Goal: Information Seeking & Learning: Learn about a topic

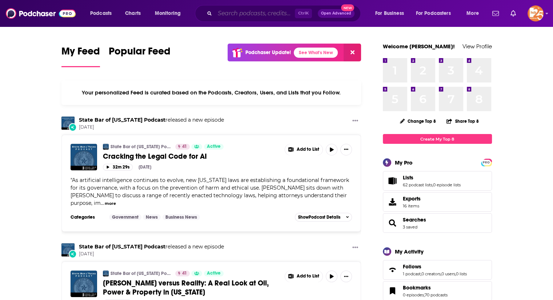
click at [243, 12] on input "Search podcasts, credits, & more..." at bounding box center [255, 14] width 80 height 12
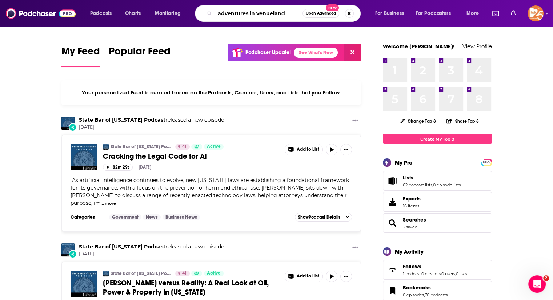
type input "adventures in venueland"
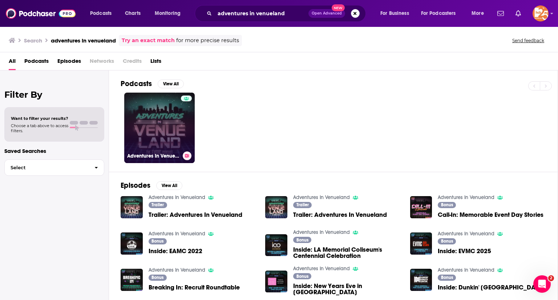
click at [150, 117] on link "Adventures In Venueland" at bounding box center [159, 128] width 71 height 71
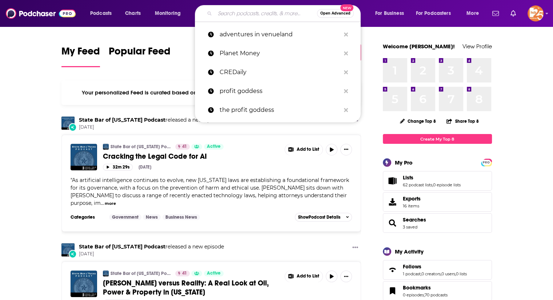
click at [233, 11] on input "Search podcasts, credits, & more..." at bounding box center [266, 14] width 102 height 12
paste input "America's CRE Show"
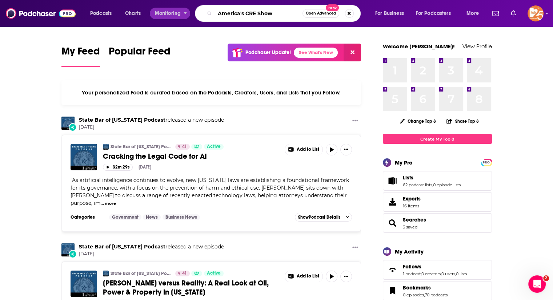
type input "America's CRE Show"
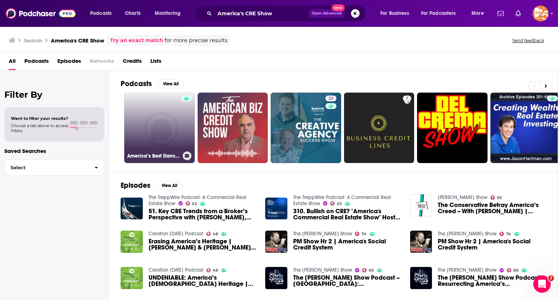
click at [163, 130] on link "America’s Best Dance Crew After Show – AfterBuzz TV Network" at bounding box center [159, 128] width 71 height 71
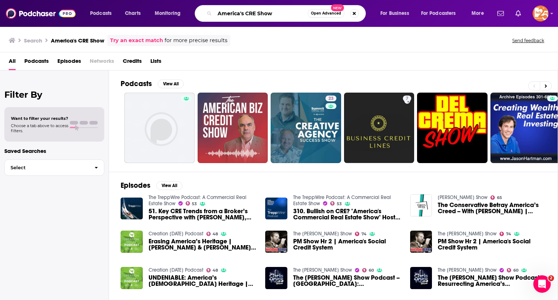
click at [266, 12] on input "America's CRE Show" at bounding box center [261, 14] width 93 height 12
click at [283, 14] on input "America's CRE Show" at bounding box center [261, 14] width 93 height 12
type input "America's Commercial Real Estate Show"
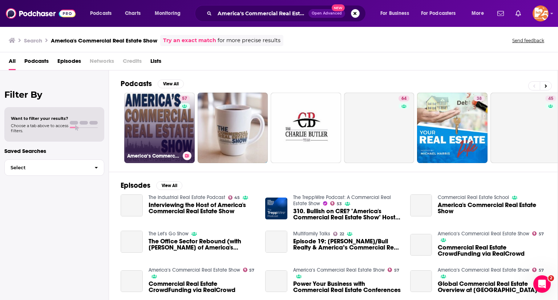
click at [149, 123] on link "57 America‘s Commercial Real Estate Show" at bounding box center [159, 128] width 71 height 71
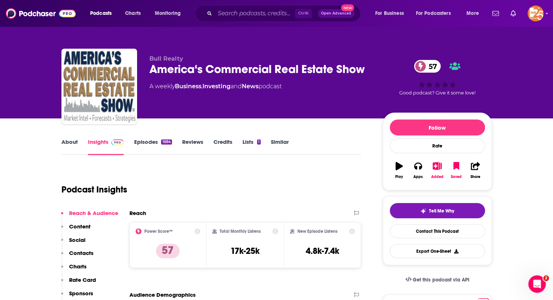
click at [63, 138] on div "About Insights Episodes 1694 Reviews Credits Lists 1 Similar" at bounding box center [211, 146] width 300 height 18
click at [64, 138] on link "About" at bounding box center [69, 146] width 16 height 17
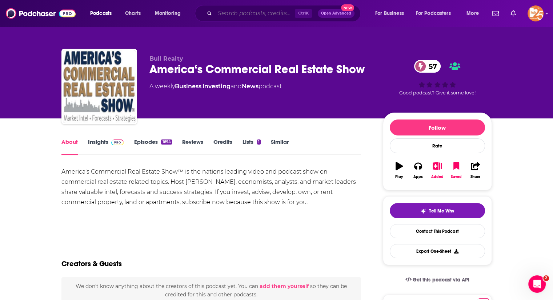
click at [231, 8] on input "Search podcasts, credits, & more..." at bounding box center [255, 14] width 80 height 12
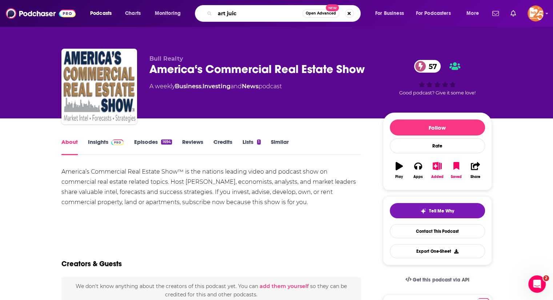
type input "art juice"
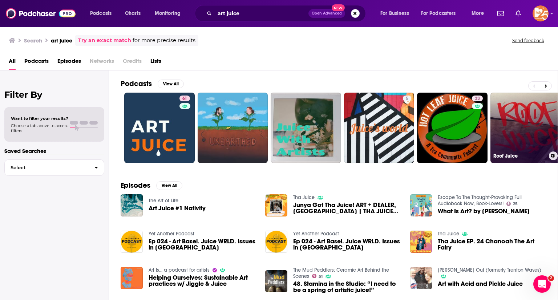
click at [505, 137] on link "Roof Juice" at bounding box center [526, 128] width 71 height 71
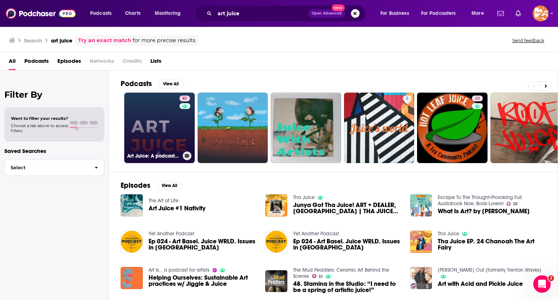
click at [157, 121] on link "61 Art Juice: A podcast for artists, creatives and art lovers" at bounding box center [159, 128] width 71 height 71
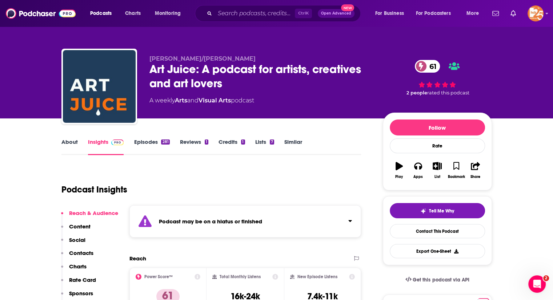
click at [71, 146] on link "About" at bounding box center [69, 146] width 16 height 17
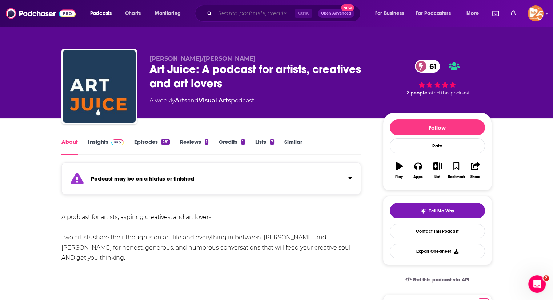
click at [230, 13] on input "Search podcasts, credits, & more..." at bounding box center [255, 14] width 80 height 12
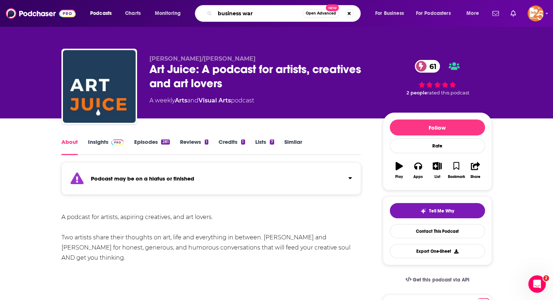
type input "business wars"
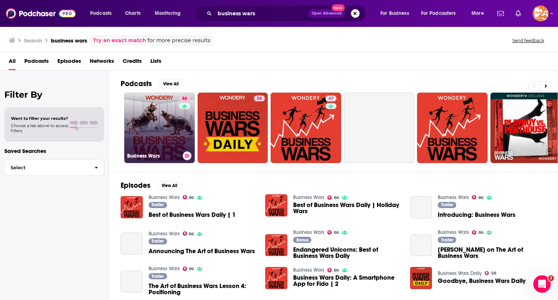
click at [155, 114] on link "86 Business Wars" at bounding box center [159, 128] width 71 height 71
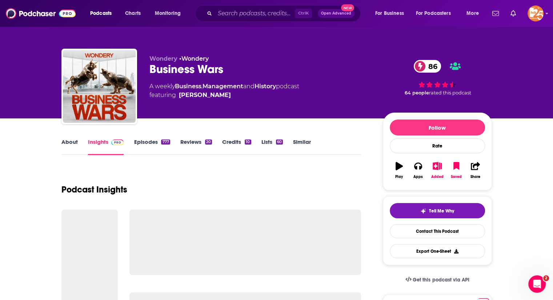
click at [74, 144] on link "About" at bounding box center [69, 146] width 16 height 17
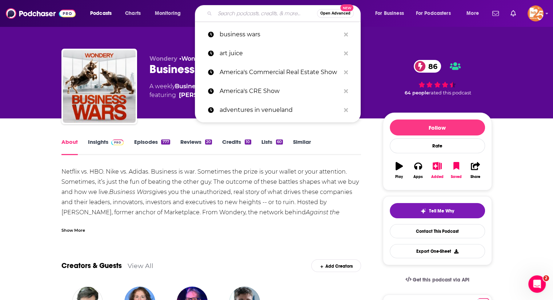
click at [232, 11] on input "Search podcasts, credits, & more..." at bounding box center [266, 14] width 102 height 12
paste input "Deconstruct"
type input "Deconstruct"
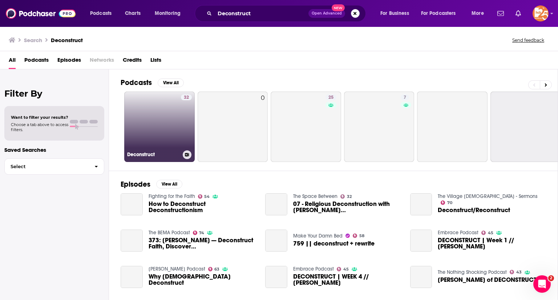
click at [171, 116] on link "32 Deconstruct" at bounding box center [159, 127] width 71 height 71
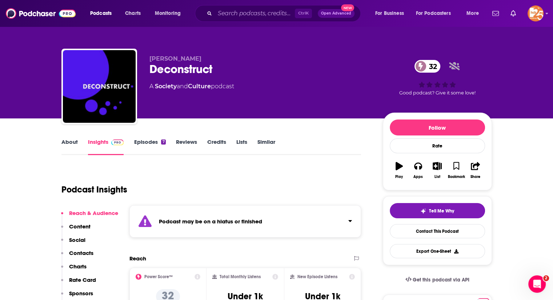
click at [68, 143] on link "About" at bounding box center [69, 146] width 16 height 17
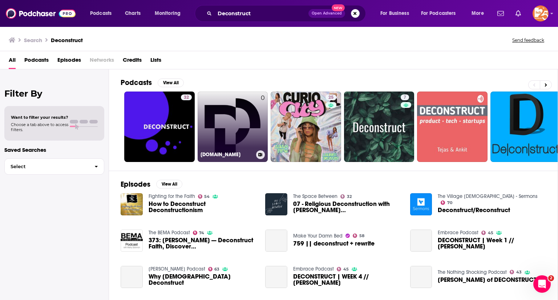
click at [236, 117] on link "0 Deconstruct.design" at bounding box center [233, 127] width 71 height 71
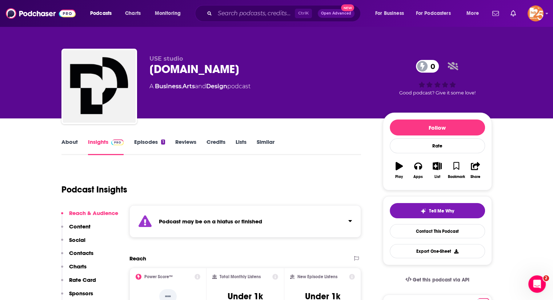
click at [63, 148] on link "About" at bounding box center [69, 146] width 16 height 17
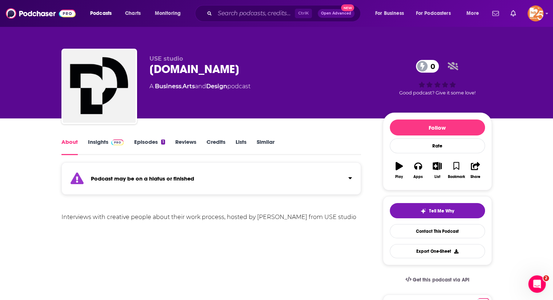
click at [92, 143] on link "Insights" at bounding box center [106, 146] width 36 height 17
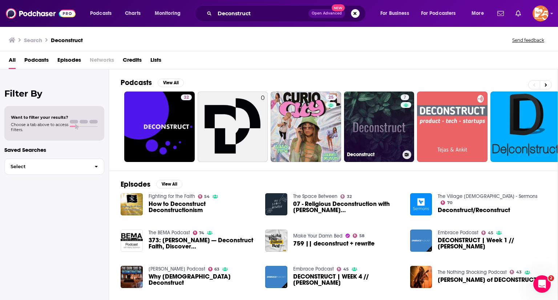
click at [378, 130] on link "7 Deconstruct" at bounding box center [379, 127] width 71 height 71
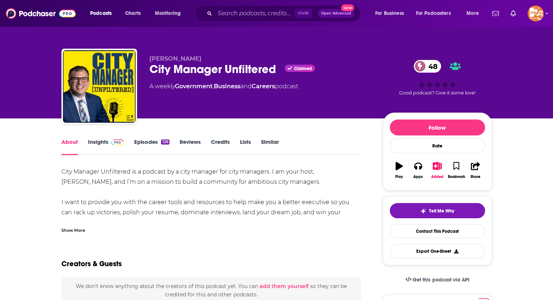
click at [76, 230] on div "Show More" at bounding box center [73, 229] width 24 height 7
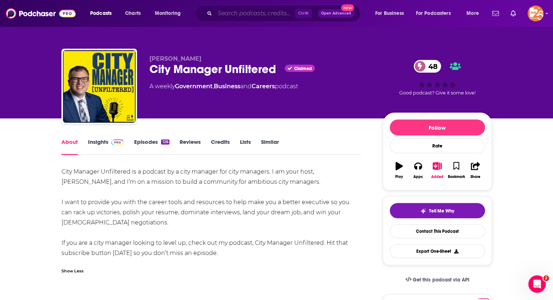
click at [246, 9] on input "Search podcasts, credits, & more..." at bounding box center [255, 14] width 80 height 12
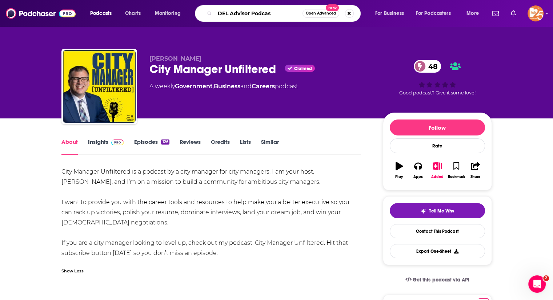
type input "DEL Advisor Podcast"
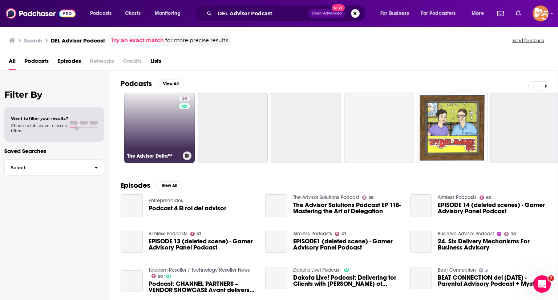
click at [153, 119] on link "30 The Advisor Delta™" at bounding box center [159, 128] width 71 height 71
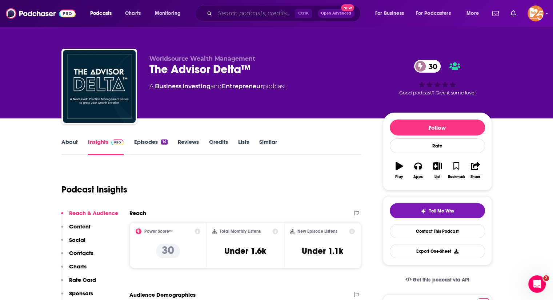
click at [228, 12] on input "Search podcasts, credits, & more..." at bounding box center [255, 14] width 80 height 12
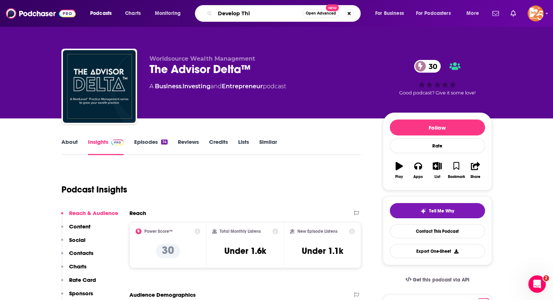
type input "Develop This"
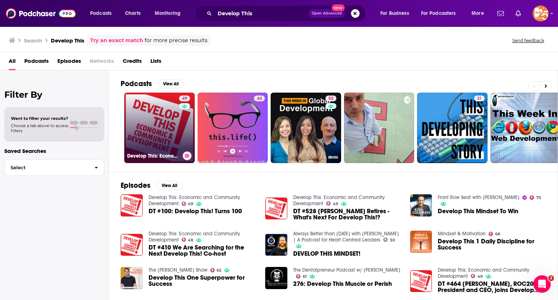
click at [148, 124] on link "49 Develop This: Economic and Community Development" at bounding box center [159, 128] width 71 height 71
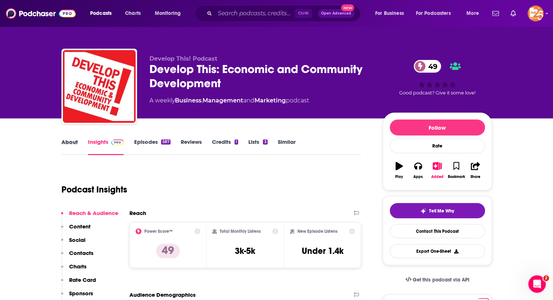
drag, startPoint x: 214, startPoint y: 170, endPoint x: 83, endPoint y: 140, distance: 134.6
click at [83, 140] on div "About" at bounding box center [74, 146] width 27 height 17
click at [72, 141] on link "About" at bounding box center [69, 146] width 16 height 17
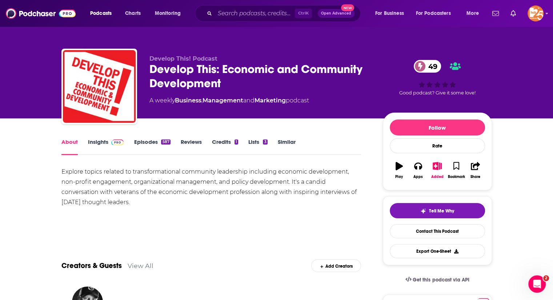
click at [97, 141] on link "Insights" at bounding box center [106, 146] width 36 height 17
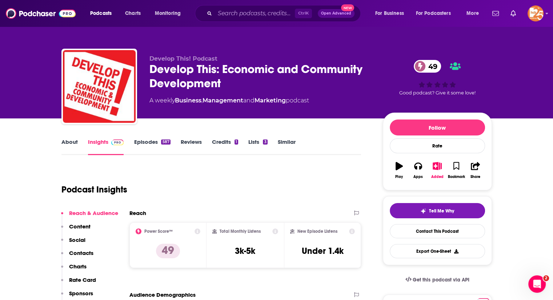
click at [147, 143] on link "Episodes 587" at bounding box center [152, 146] width 36 height 17
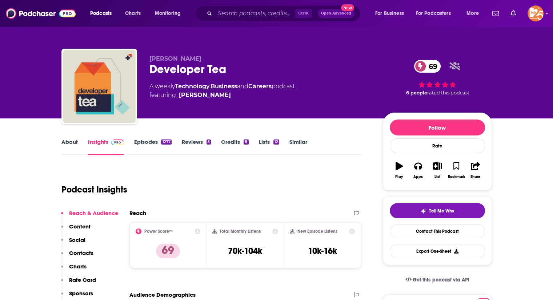
click at [61, 142] on link "About" at bounding box center [69, 146] width 16 height 17
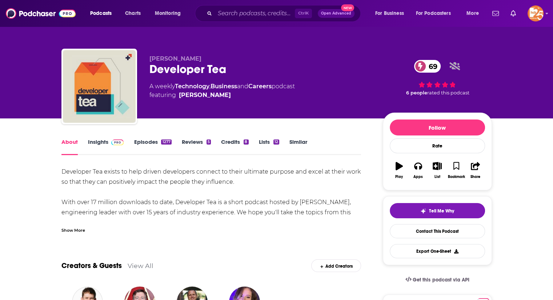
click at [73, 232] on div "Show More" at bounding box center [73, 229] width 24 height 7
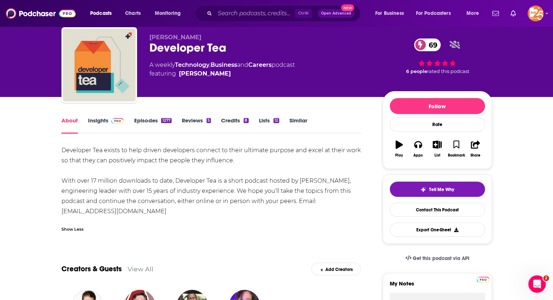
scroll to position [21, 0]
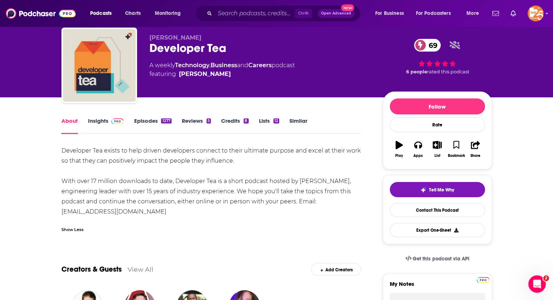
click at [104, 119] on link "Insights" at bounding box center [106, 125] width 36 height 17
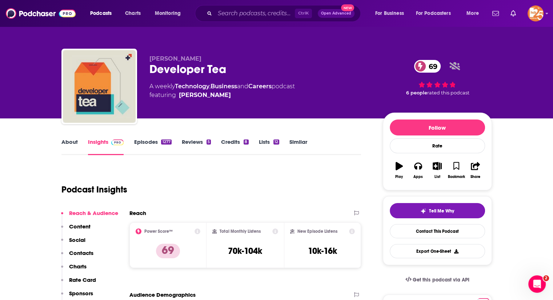
click at [144, 144] on link "Episodes 1277" at bounding box center [152, 146] width 37 height 17
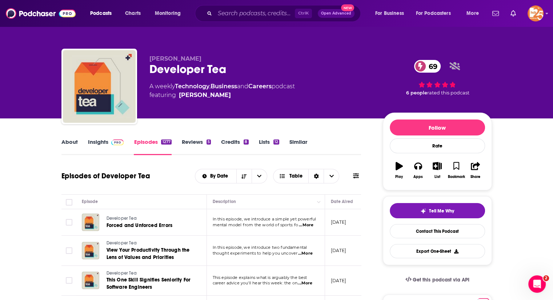
click at [310, 223] on span "...More" at bounding box center [306, 225] width 15 height 6
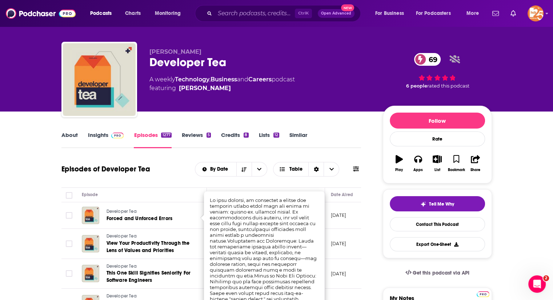
scroll to position [10, 0]
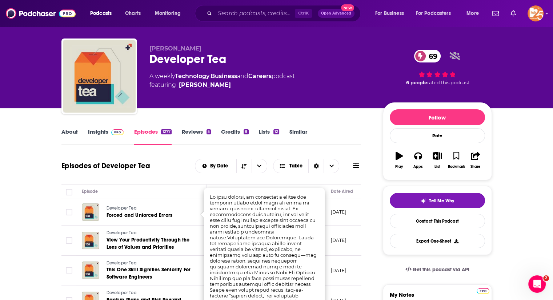
click at [326, 217] on td "September 18, 2025" at bounding box center [348, 212] width 47 height 27
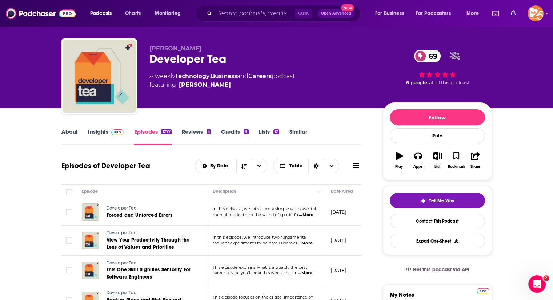
scroll to position [0, 0]
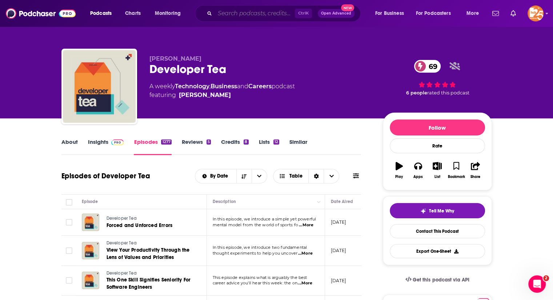
click at [251, 15] on input "Search podcasts, credits, & more..." at bounding box center [255, 14] width 80 height 12
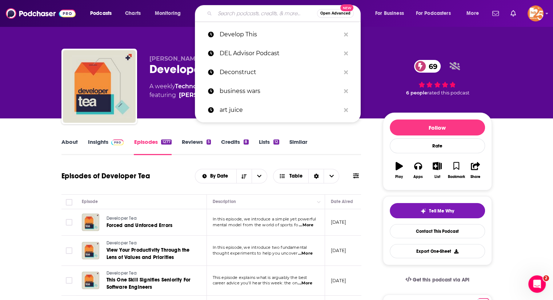
paste input "Founders Journal"
type input "Founders Journal"
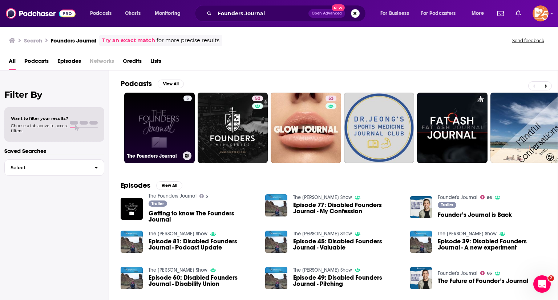
click at [145, 112] on link "5 The Founders Journal" at bounding box center [159, 128] width 71 height 71
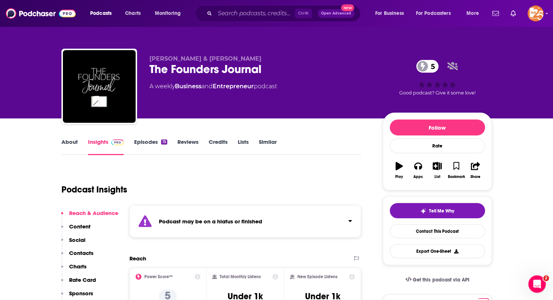
click at [71, 137] on div "About Insights Episodes 15 Reviews Credits Lists Similar" at bounding box center [211, 146] width 300 height 18
click at [64, 141] on link "About" at bounding box center [69, 146] width 16 height 17
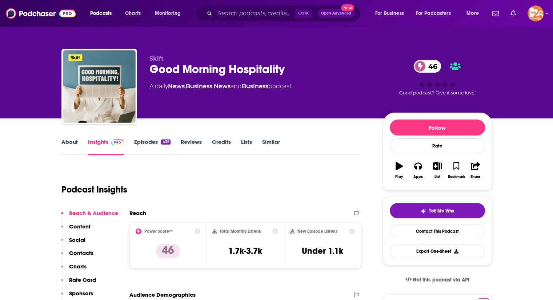
click at [68, 143] on link "About" at bounding box center [69, 146] width 16 height 17
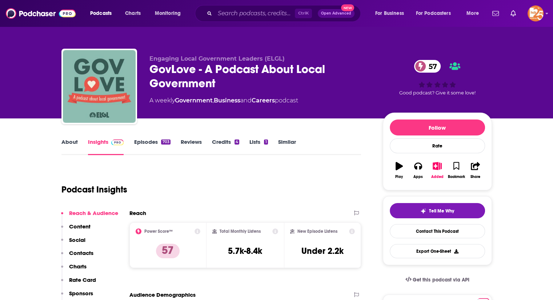
click at [71, 147] on link "About" at bounding box center [69, 146] width 16 height 17
